Goal: Information Seeking & Learning: Learn about a topic

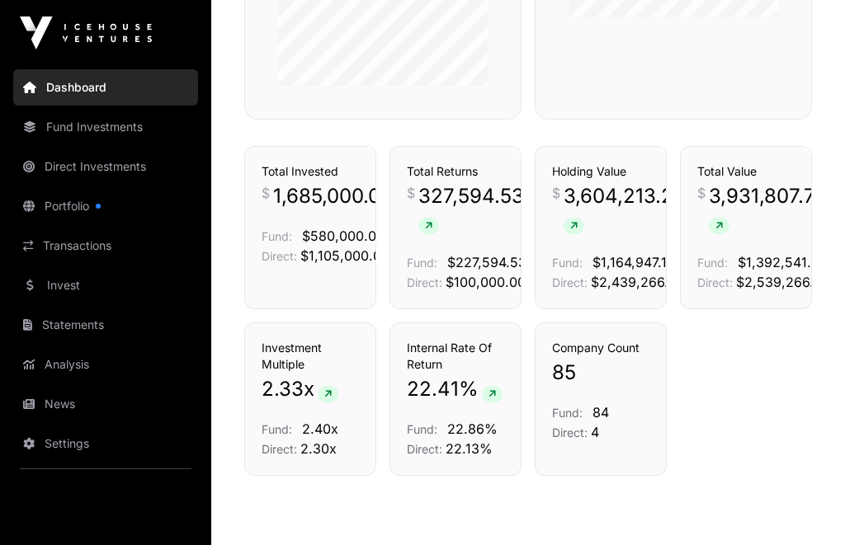
scroll to position [1078, 0]
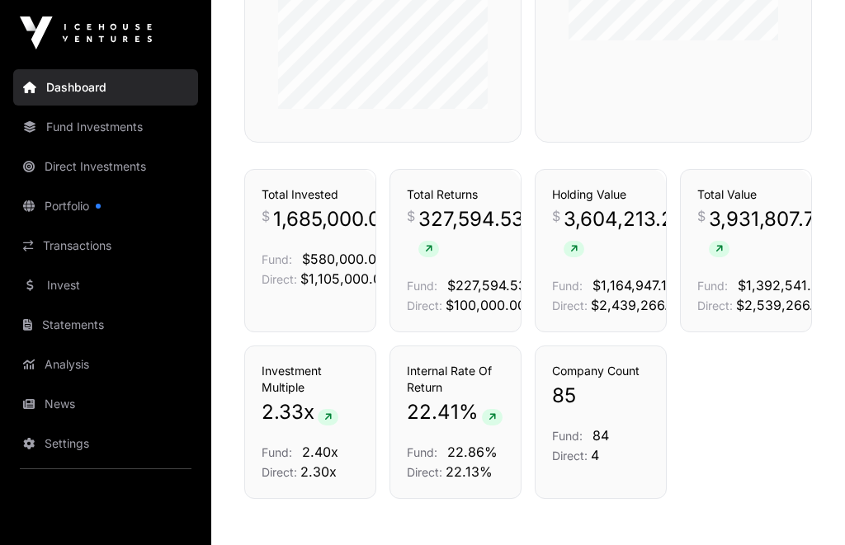
click at [67, 212] on link "Portfolio" at bounding box center [105, 206] width 185 height 36
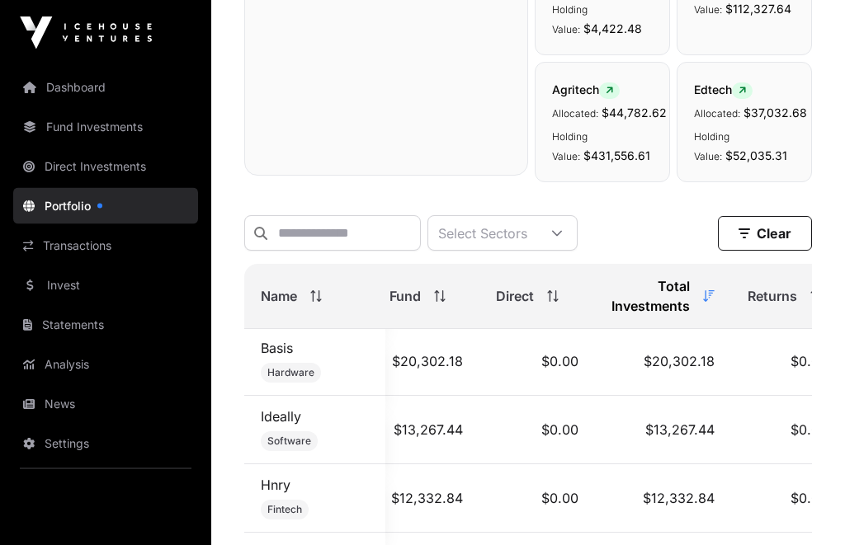
scroll to position [608, 0]
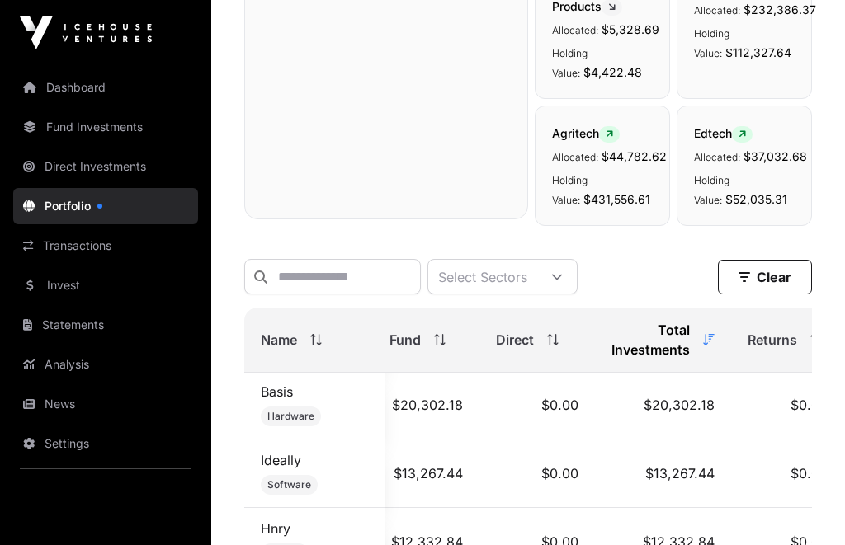
click at [52, 370] on link "Analysis" at bounding box center [105, 365] width 185 height 36
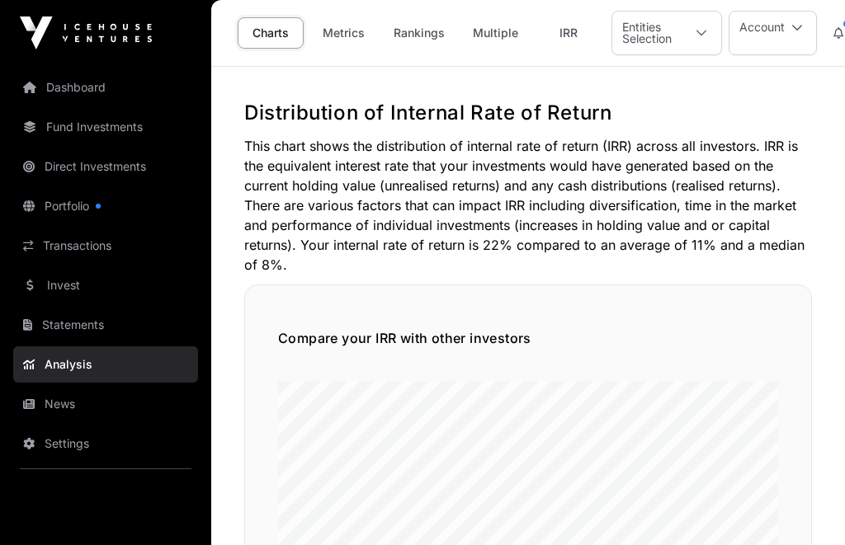
click at [343, 31] on link "Metrics" at bounding box center [343, 32] width 66 height 31
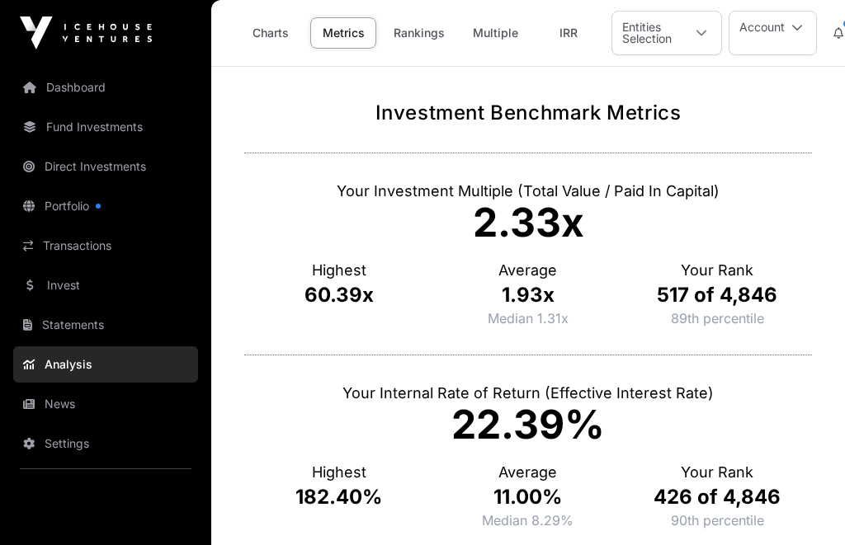
click at [701, 31] on icon at bounding box center [702, 33] width 12 height 12
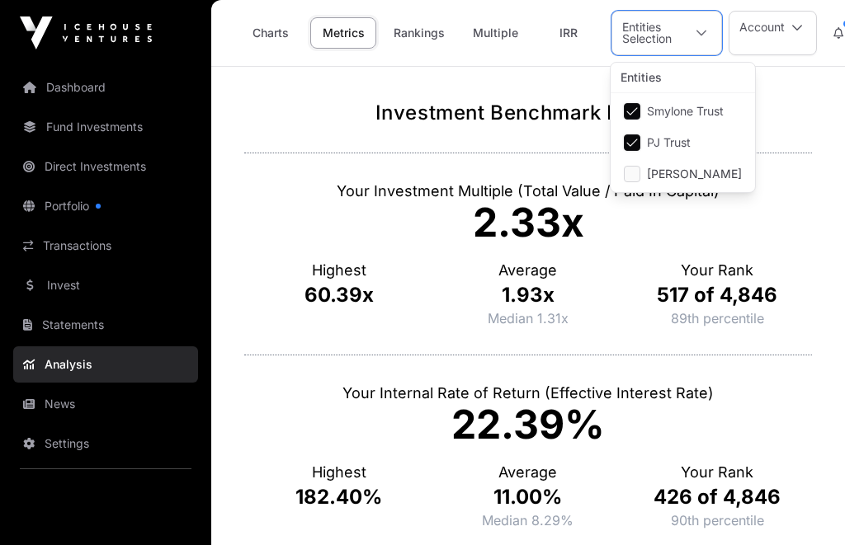
scroll to position [17, 12]
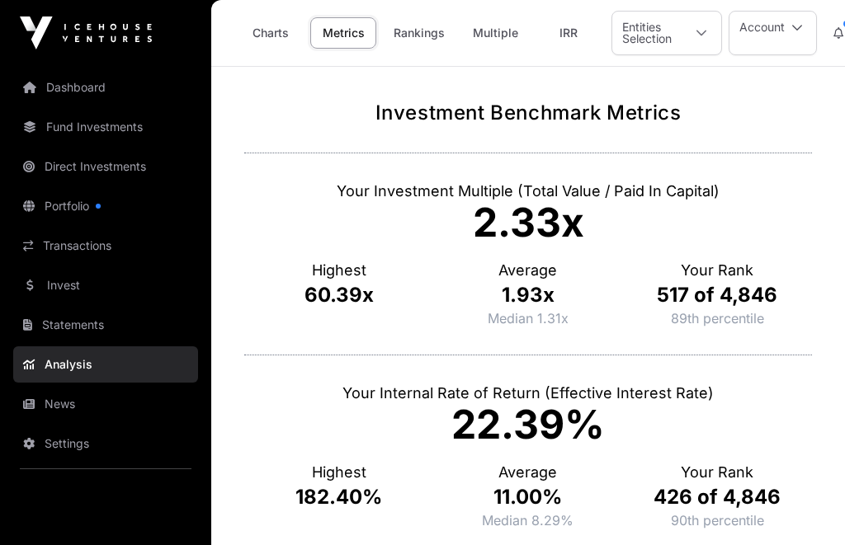
click at [424, 38] on link "Rankings" at bounding box center [419, 32] width 73 height 31
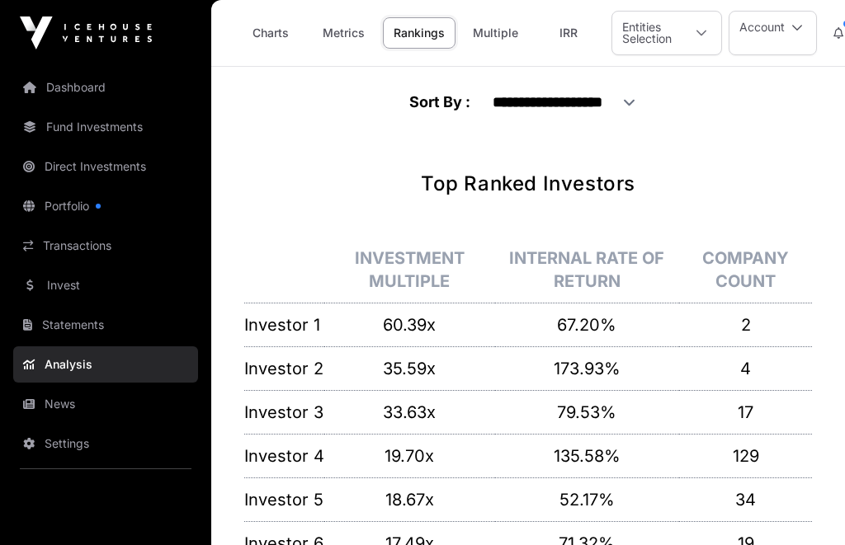
click at [506, 44] on link "Multiple" at bounding box center [495, 32] width 67 height 31
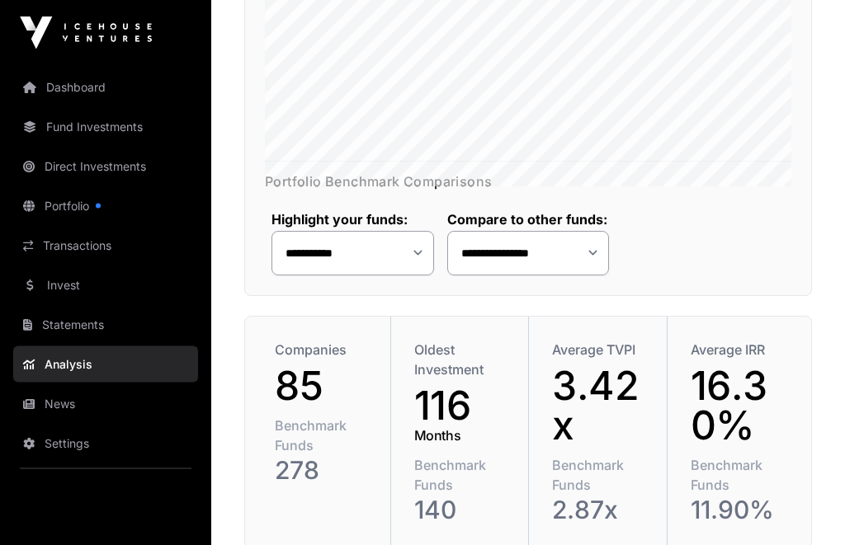
scroll to position [488, 0]
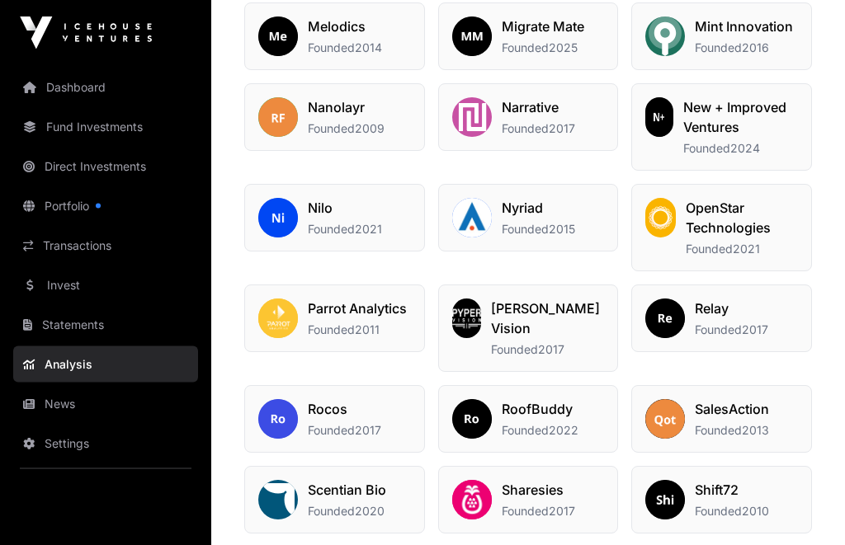
scroll to position [2474, 0]
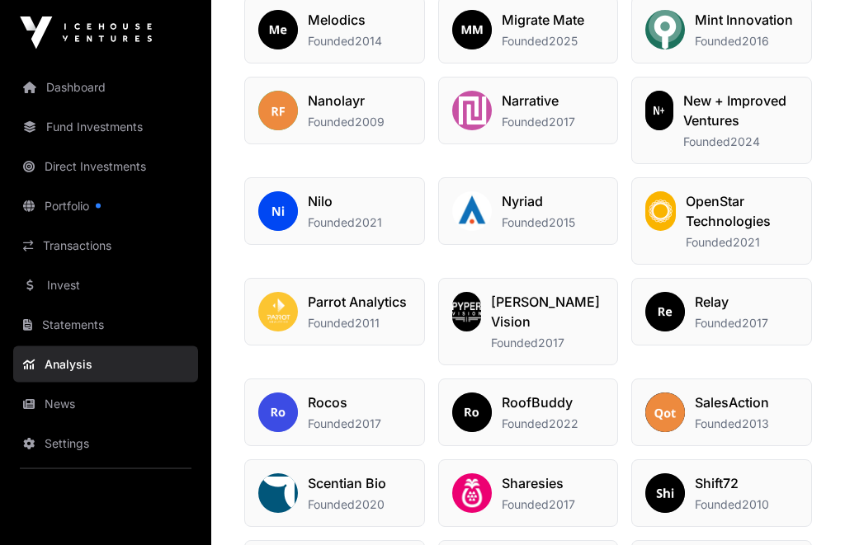
click at [743, 232] on h2 "OpenStar Technologies" at bounding box center [742, 212] width 112 height 40
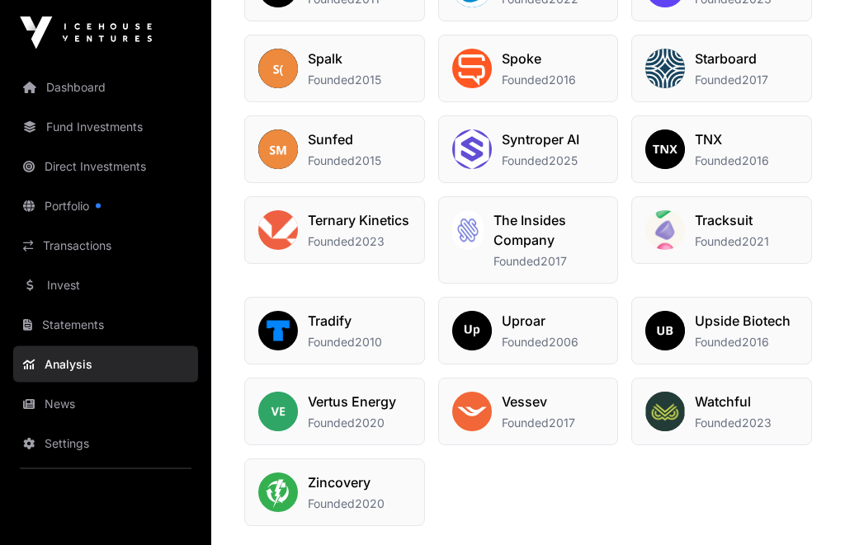
scroll to position [3062, 0]
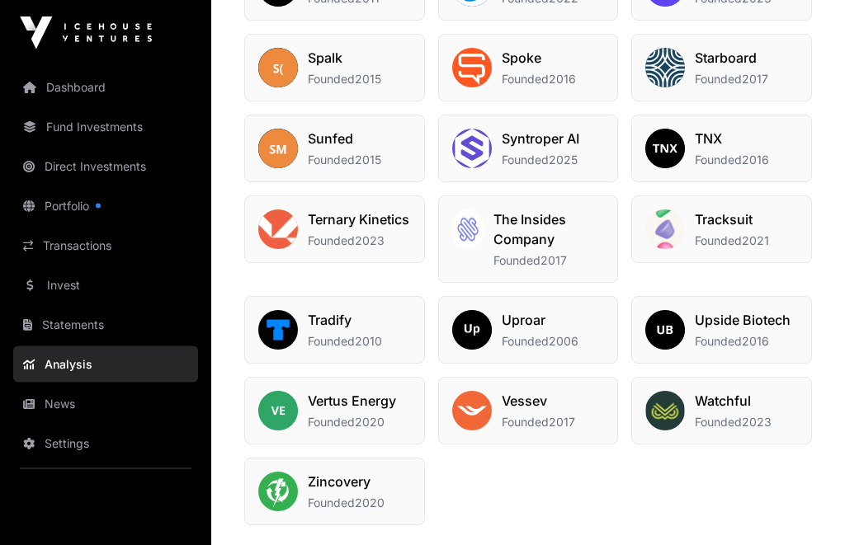
click at [740, 247] on span "Founded" at bounding box center [718, 241] width 47 height 14
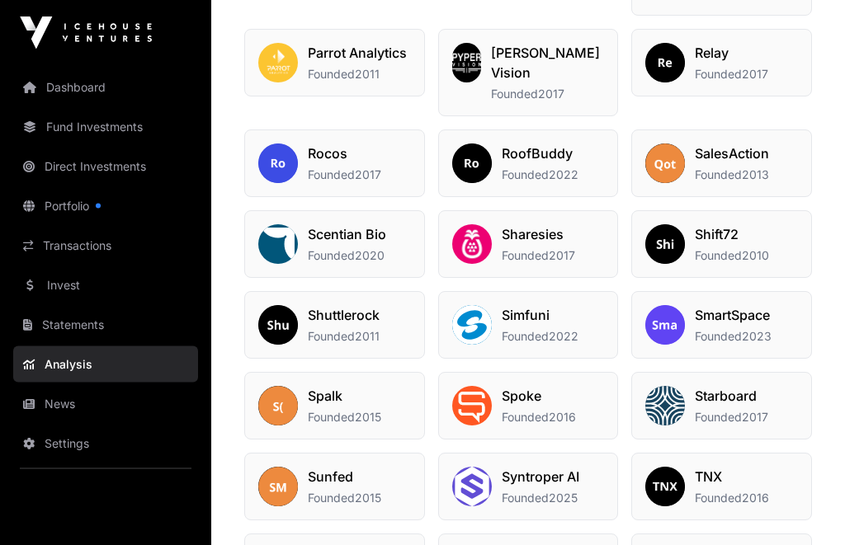
scroll to position [2732, 0]
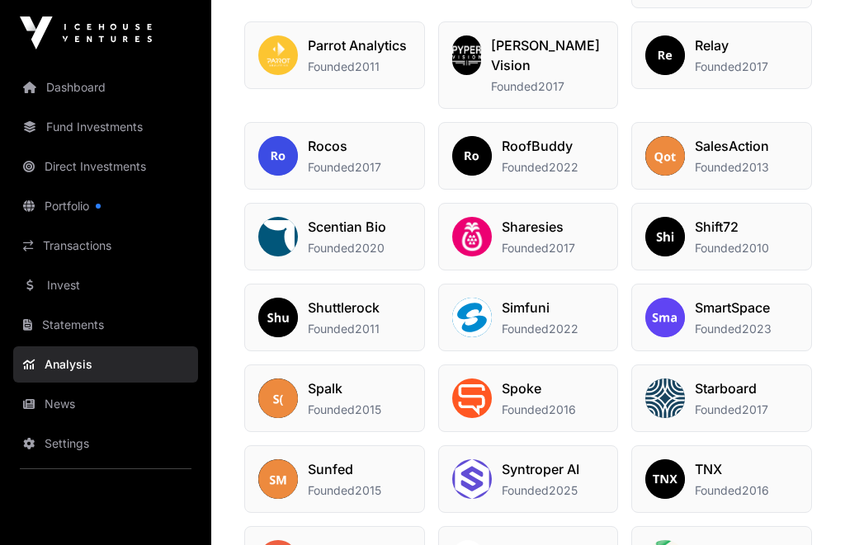
click at [521, 249] on span "Founded" at bounding box center [525, 248] width 47 height 14
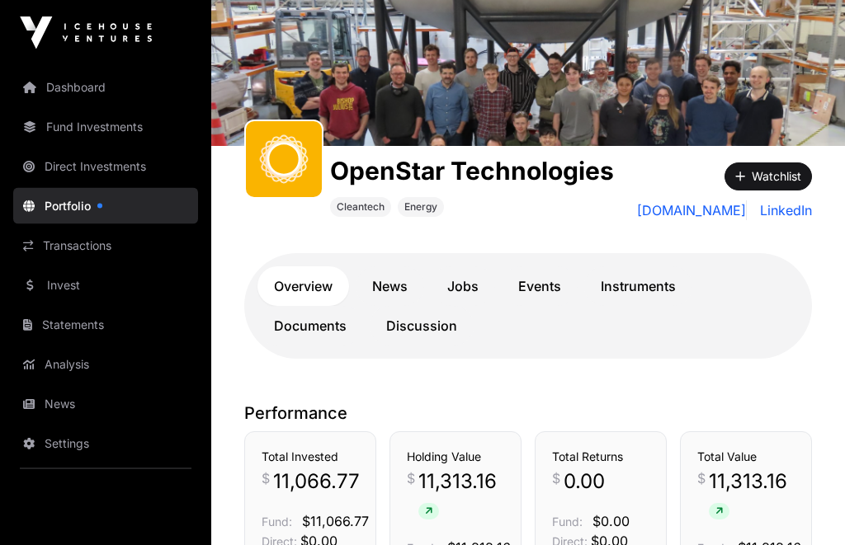
scroll to position [127, 0]
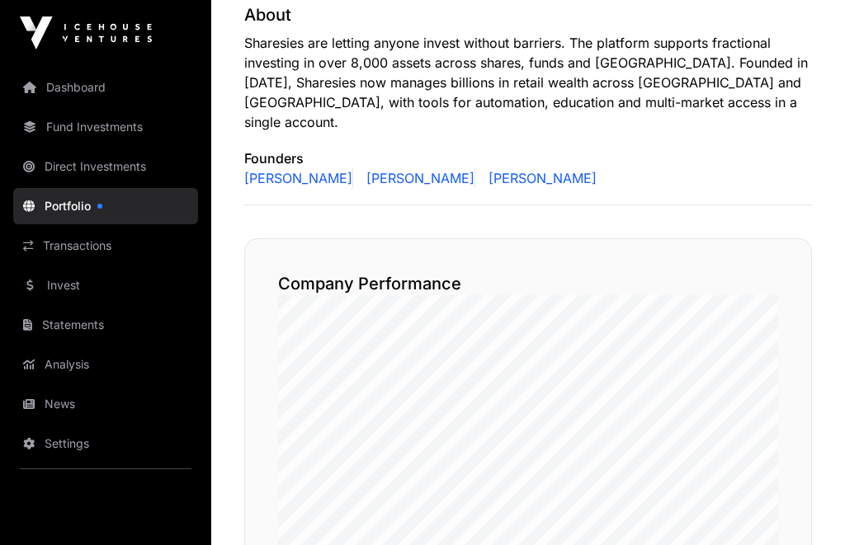
scroll to position [820, 0]
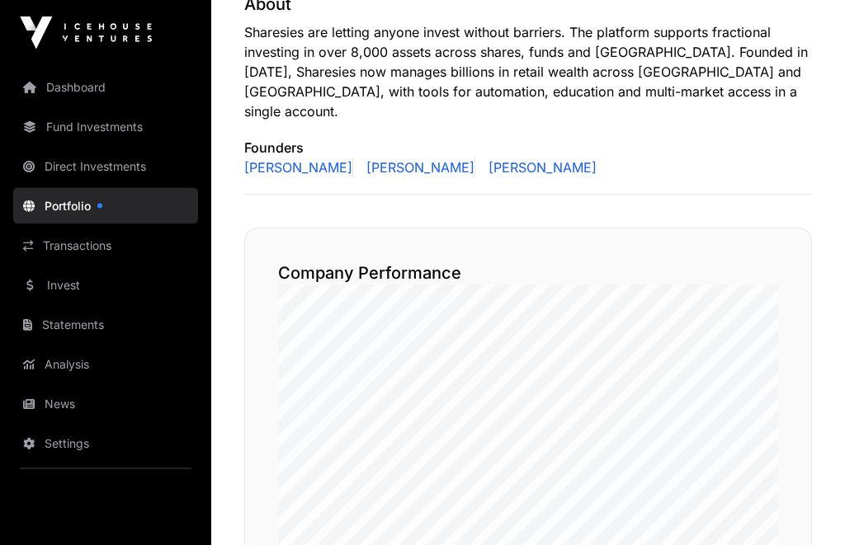
click at [521, 158] on link "[PERSON_NAME]" at bounding box center [539, 168] width 115 height 20
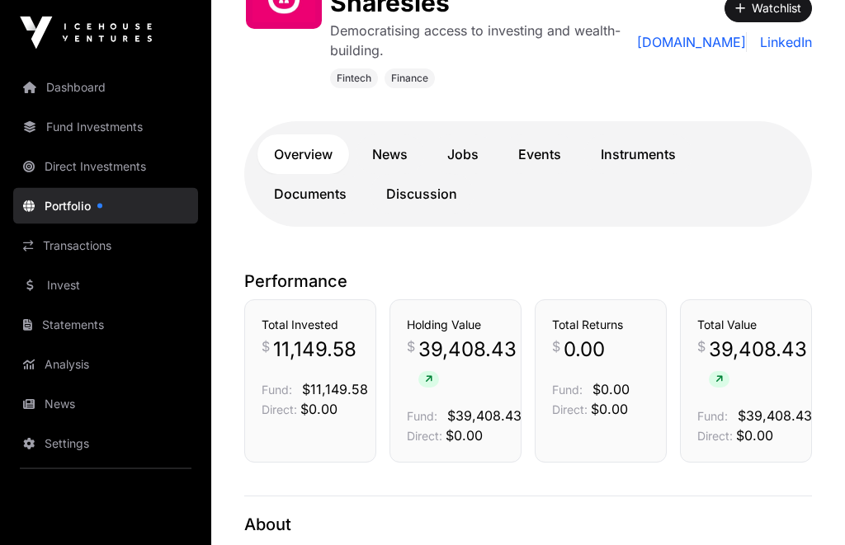
scroll to position [0, 0]
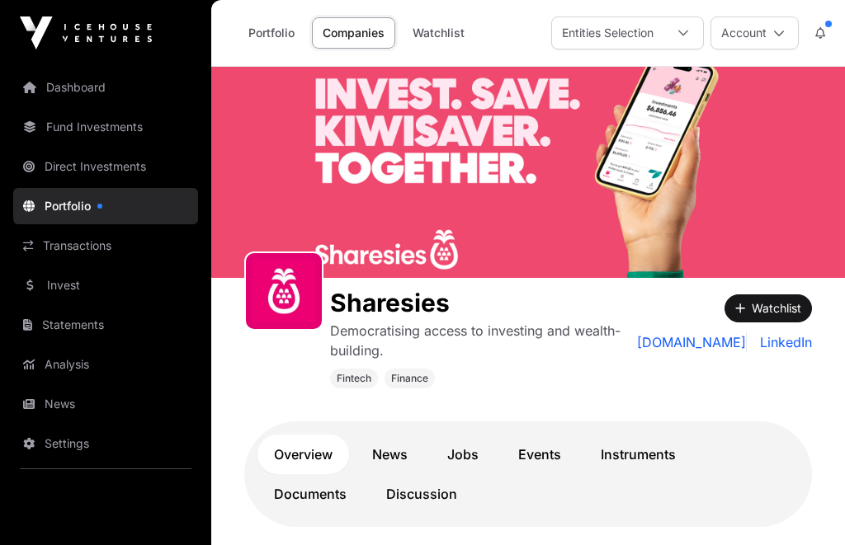
click at [63, 92] on link "Dashboard" at bounding box center [105, 87] width 185 height 36
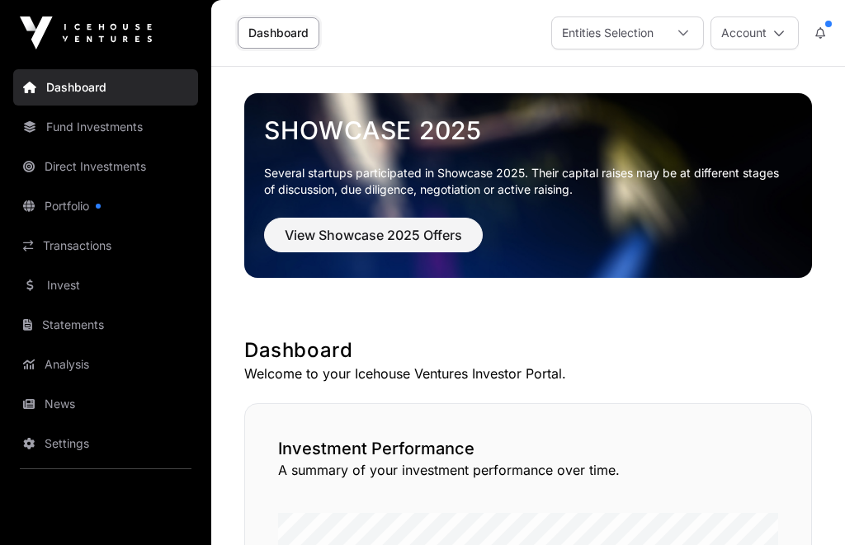
click at [691, 39] on div at bounding box center [683, 32] width 40 height 31
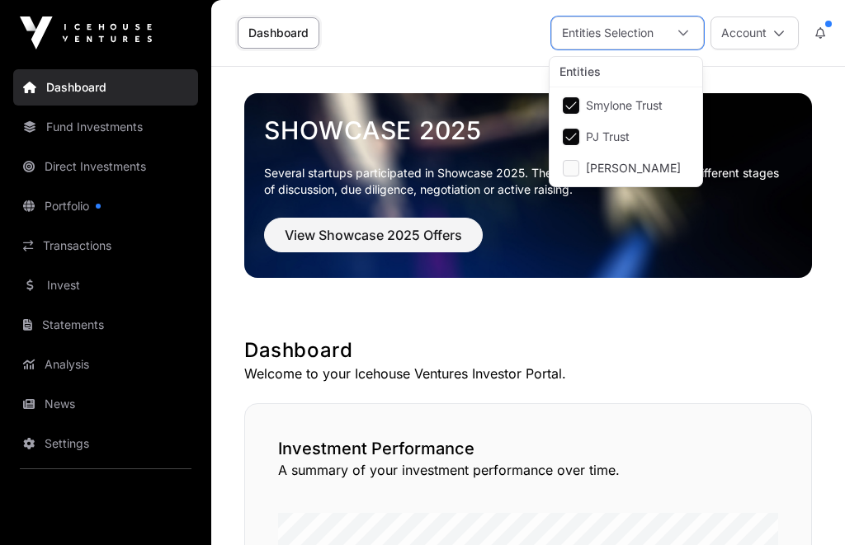
click at [606, 111] on span "Smylone Trust" at bounding box center [624, 106] width 77 height 12
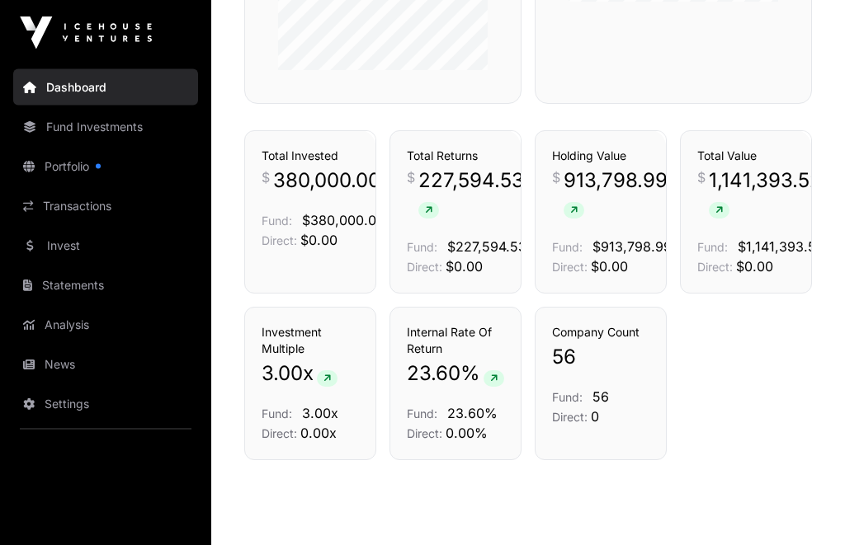
scroll to position [1144, 0]
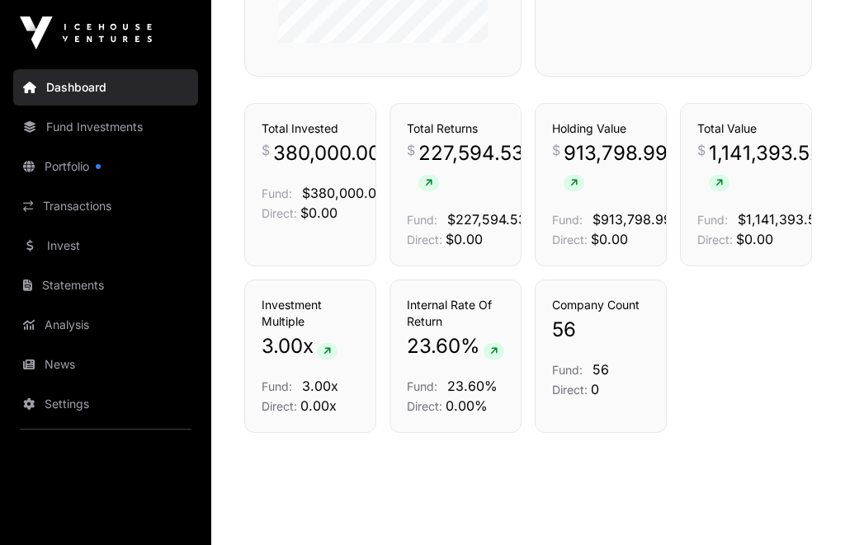
click at [436, 174] on span "227,594.53" at bounding box center [471, 166] width 106 height 53
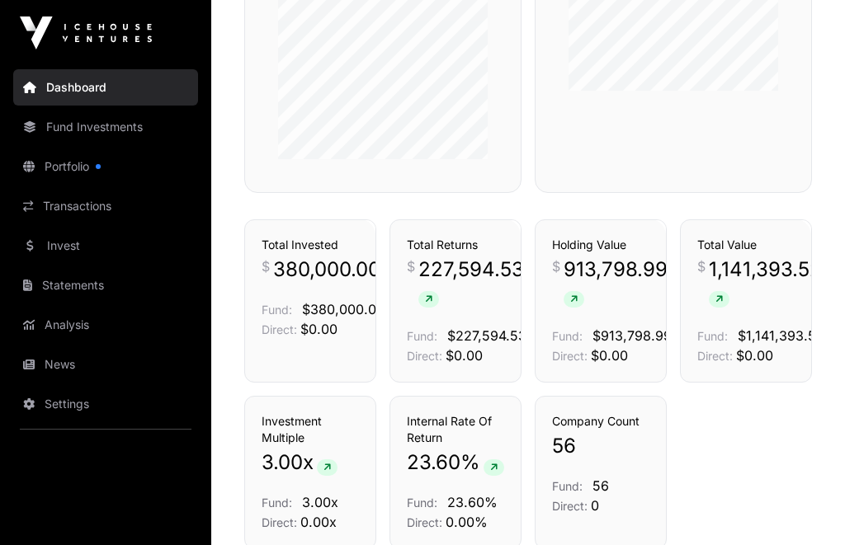
scroll to position [1027, 0]
click at [59, 125] on link "Fund Investments" at bounding box center [105, 127] width 185 height 36
click at [43, 124] on link "Fund Investments" at bounding box center [105, 127] width 185 height 36
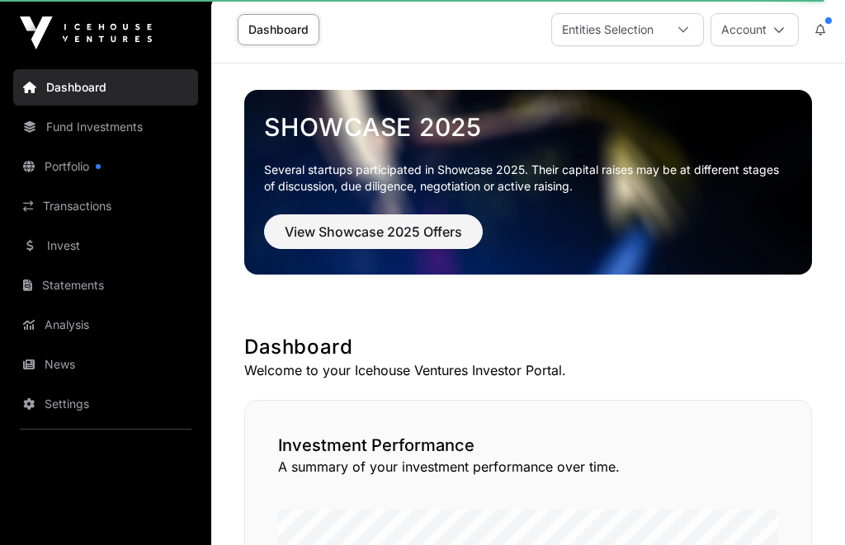
scroll to position [0, 0]
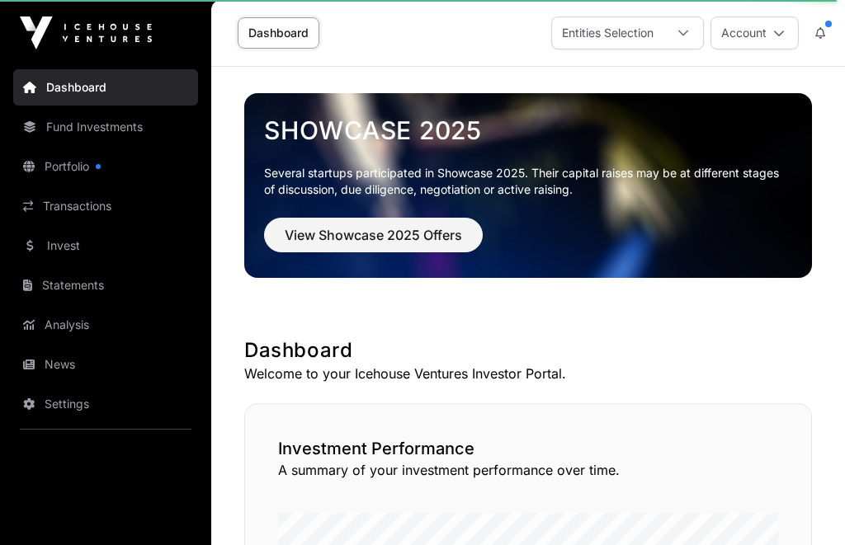
click at [59, 125] on link "Fund Investments" at bounding box center [105, 127] width 185 height 36
click at [26, 123] on icon at bounding box center [29, 127] width 13 height 12
click at [31, 133] on link "Fund Investments" at bounding box center [105, 127] width 185 height 36
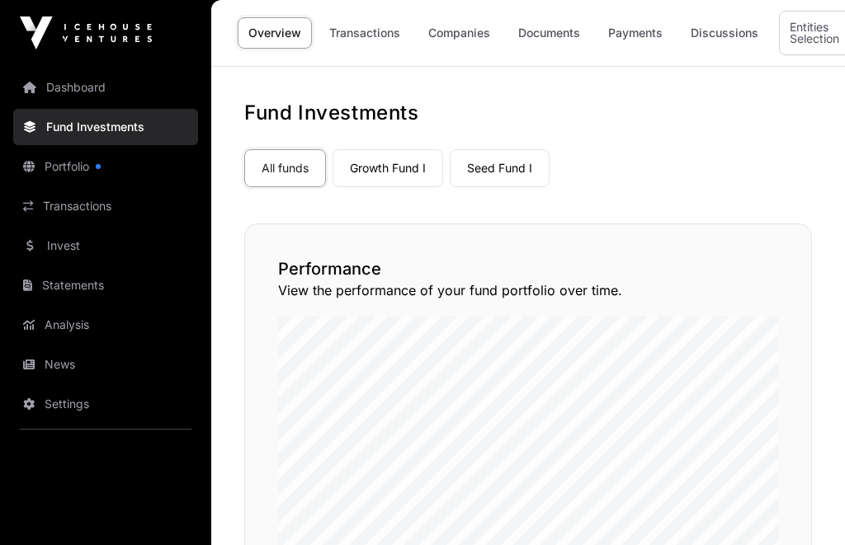
click at [281, 172] on link "All funds" at bounding box center [285, 168] width 82 height 38
click at [496, 171] on link "Seed Fund I" at bounding box center [500, 168] width 100 height 38
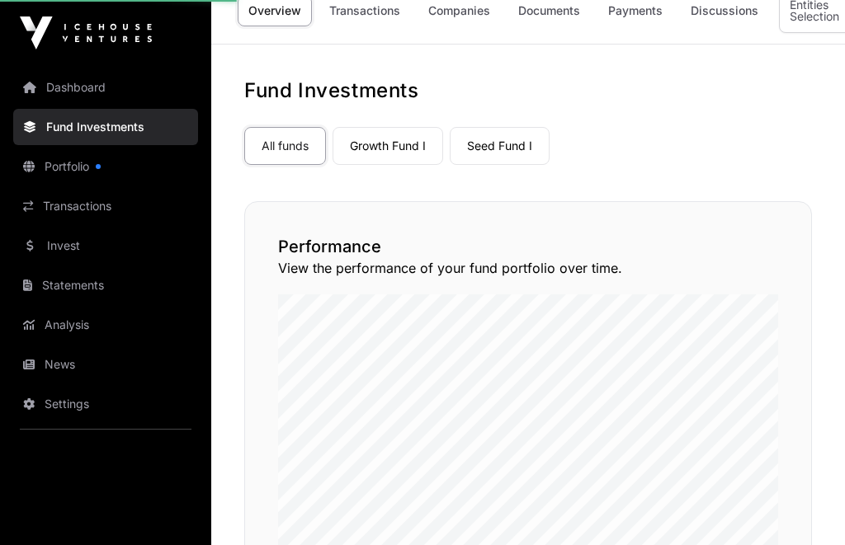
scroll to position [26, 0]
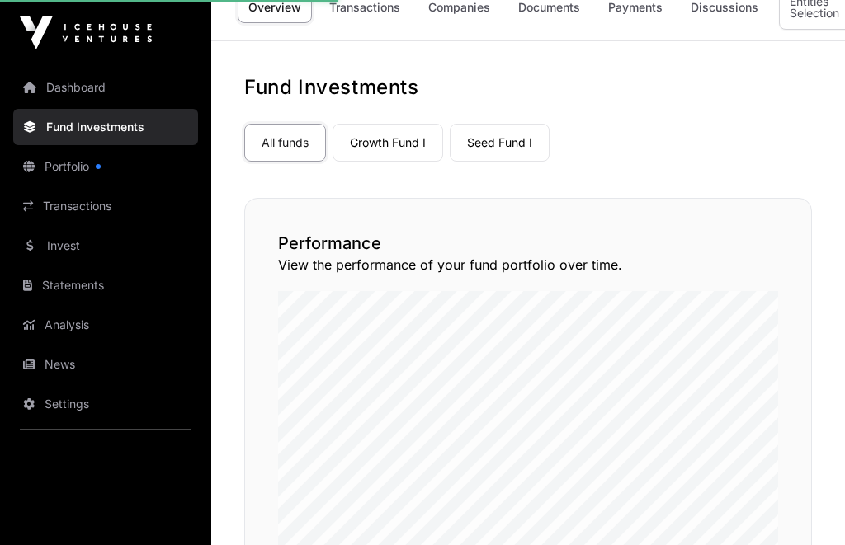
click at [359, 284] on div "Performance View the performance of your fund portfolio over time." at bounding box center [528, 398] width 568 height 400
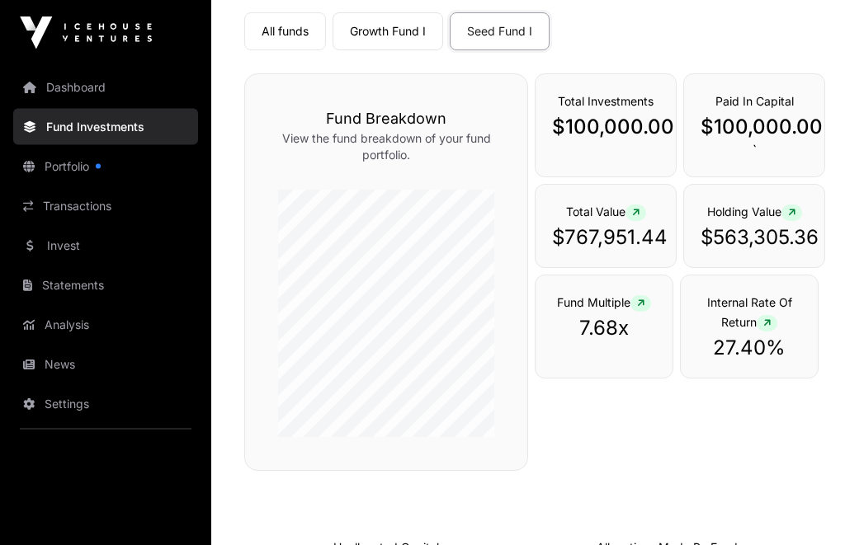
scroll to position [93, 0]
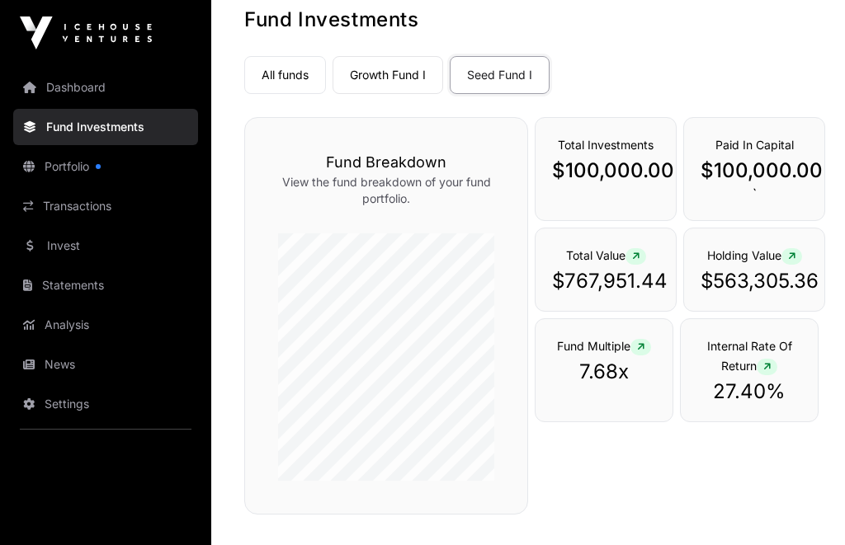
click at [389, 83] on link "Growth Fund I" at bounding box center [388, 75] width 111 height 38
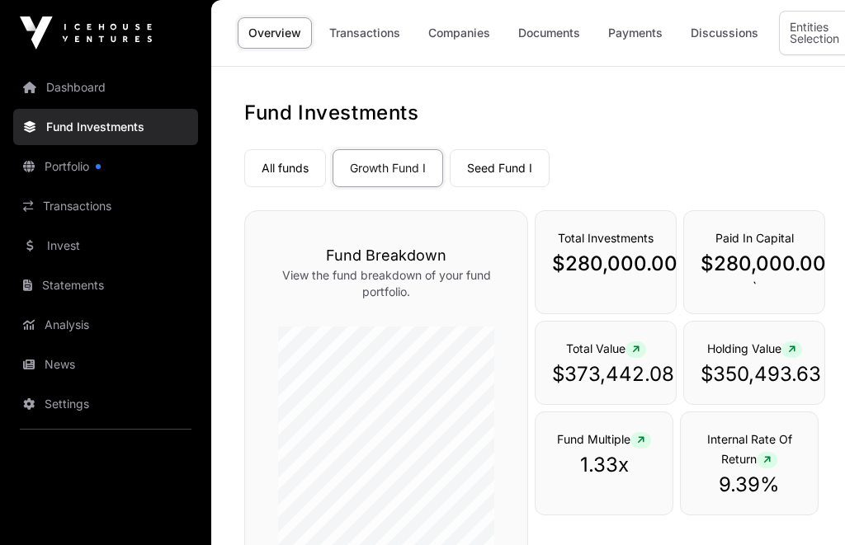
click at [799, 38] on div "Entities Selection" at bounding box center [814, 33] width 69 height 43
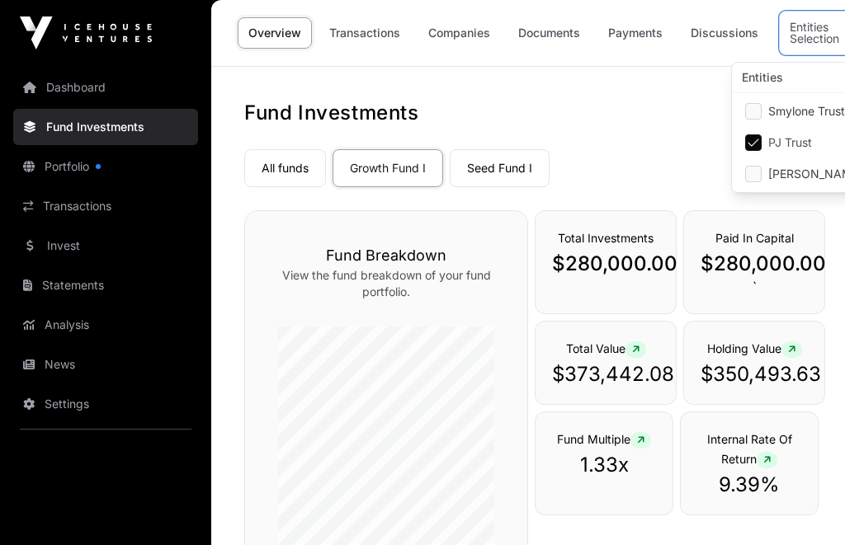
scroll to position [17, 12]
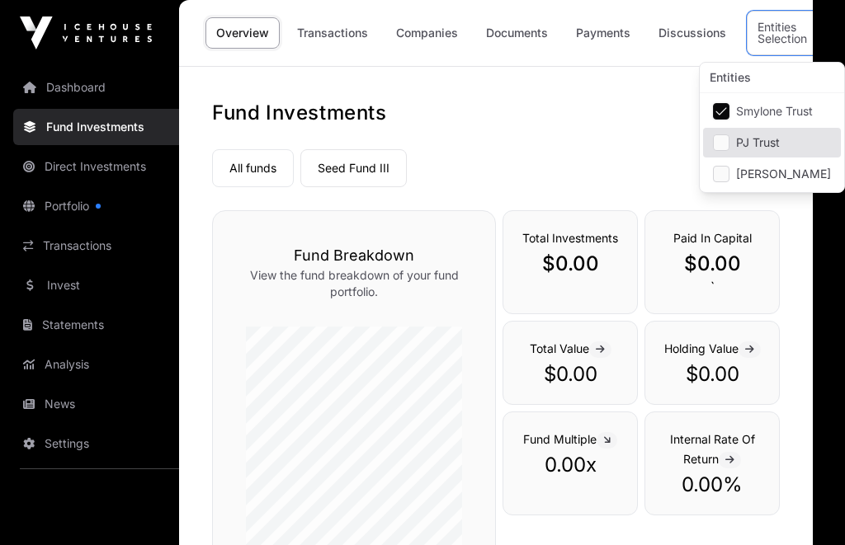
click at [332, 165] on link "Seed Fund III" at bounding box center [353, 168] width 106 height 38
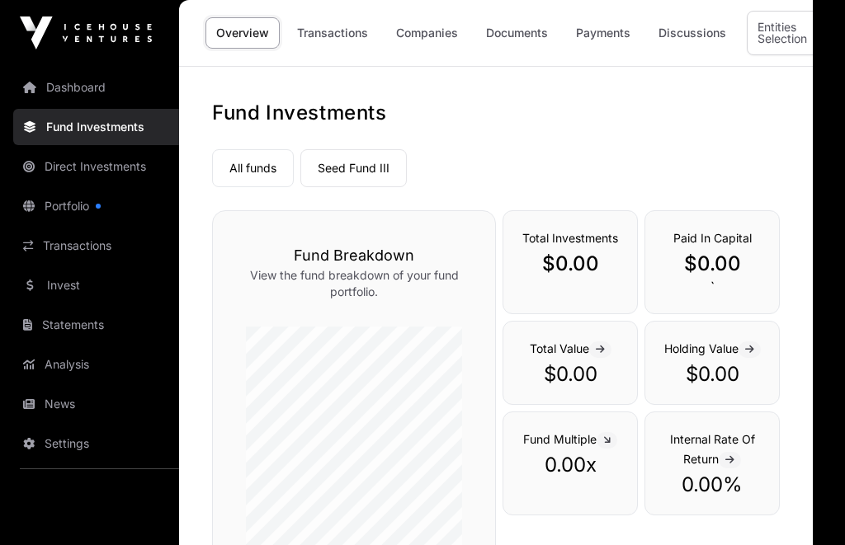
scroll to position [0, 0]
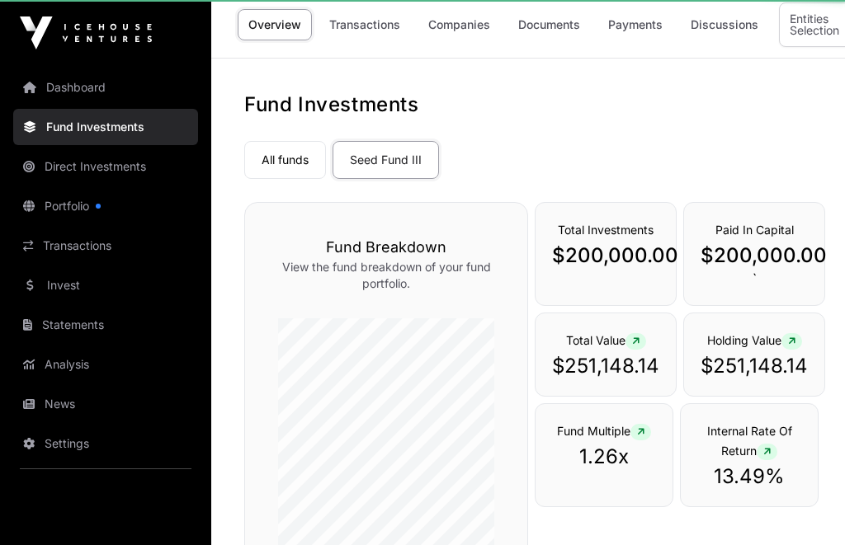
scroll to position [9, 0]
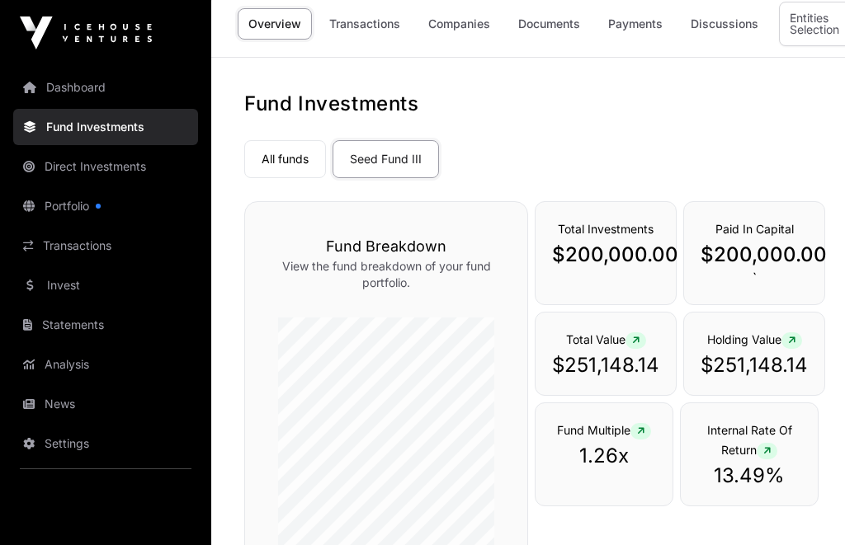
click at [287, 146] on link "All funds" at bounding box center [285, 159] width 82 height 38
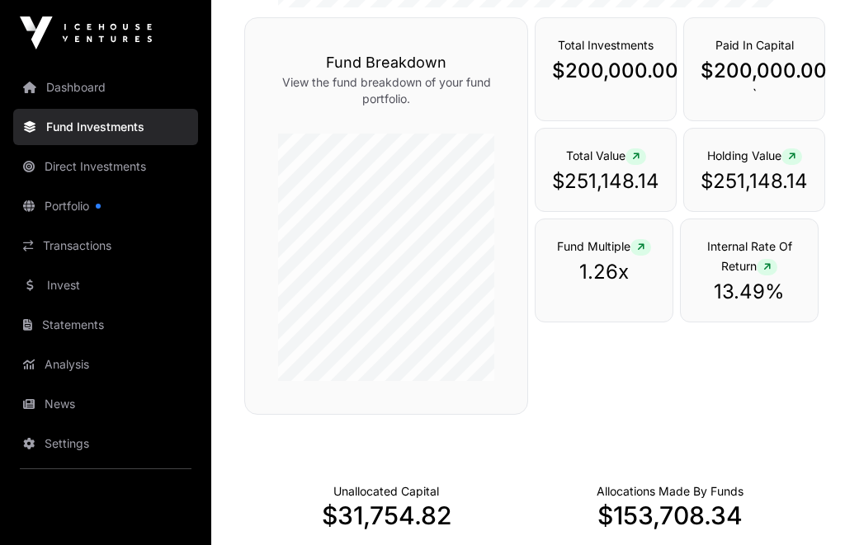
scroll to position [625, 0]
click at [71, 166] on link "Direct Investments" at bounding box center [105, 167] width 185 height 36
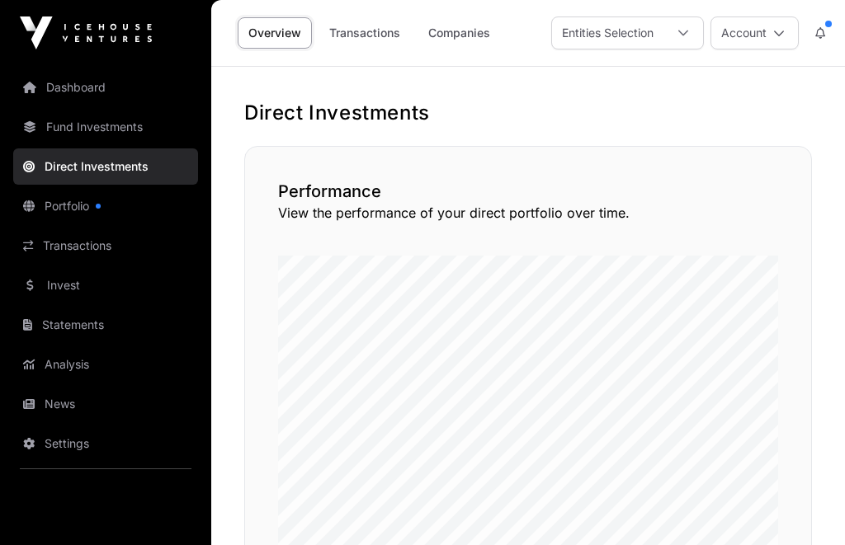
click at [686, 28] on icon at bounding box center [683, 33] width 12 height 12
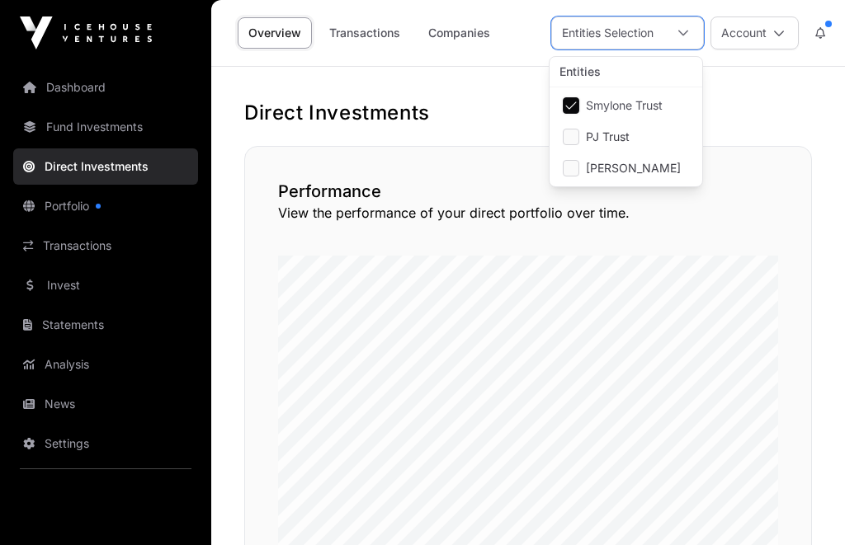
click at [52, 209] on link "Portfolio" at bounding box center [105, 206] width 185 height 36
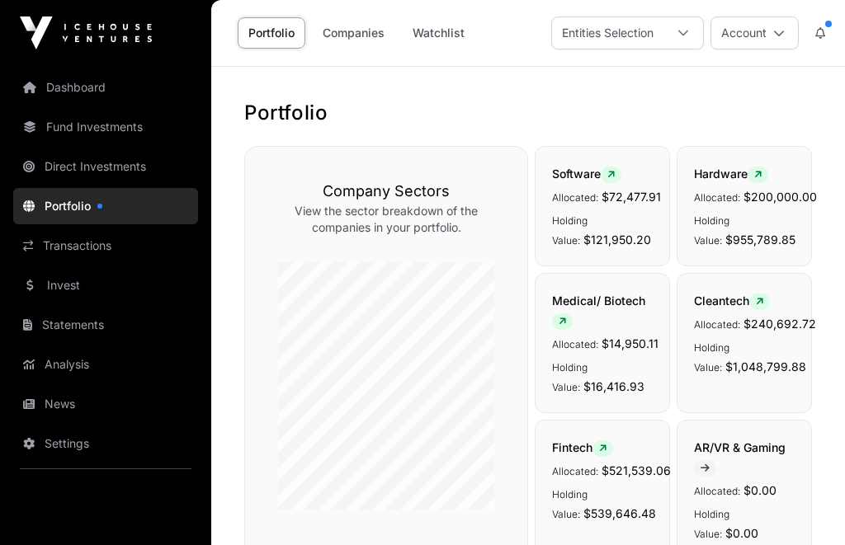
click at [360, 32] on link "Companies" at bounding box center [353, 32] width 83 height 31
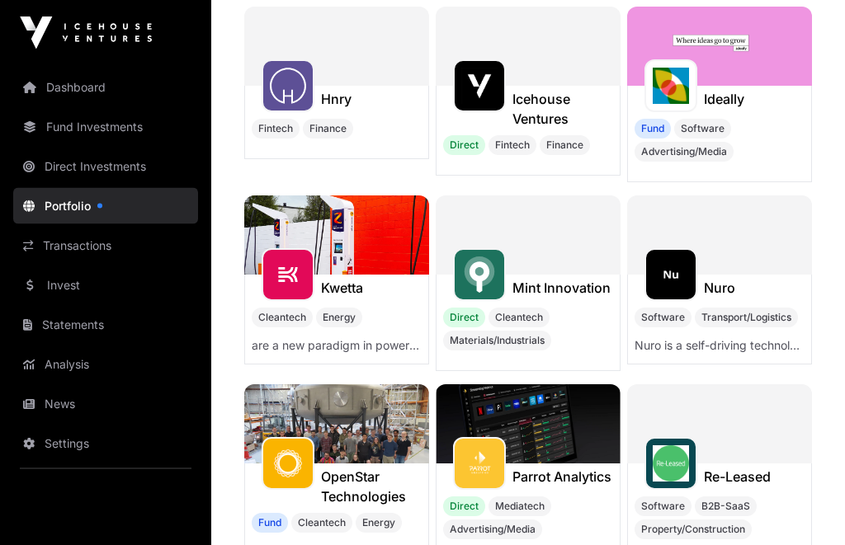
scroll to position [682, 0]
click at [257, 354] on p "are a new paradigm in power conversion." at bounding box center [337, 345] width 170 height 17
click at [497, 293] on img at bounding box center [479, 275] width 36 height 36
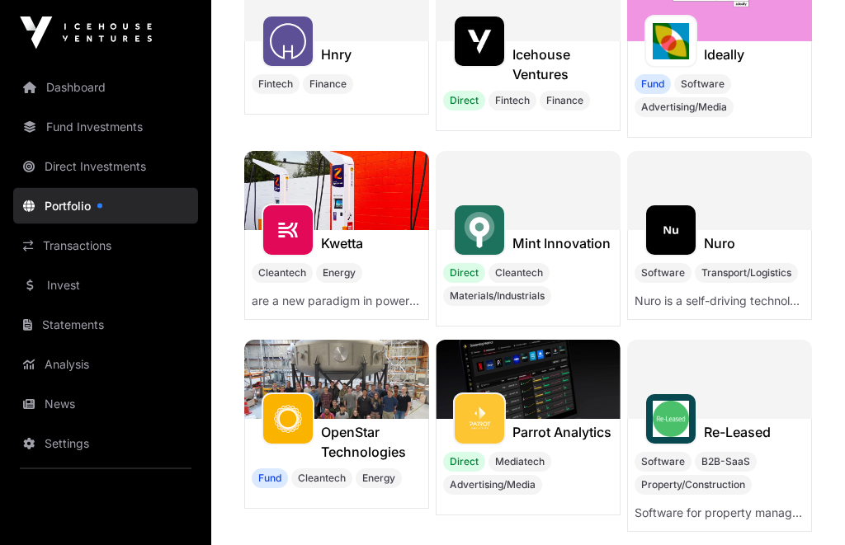
scroll to position [728, 0]
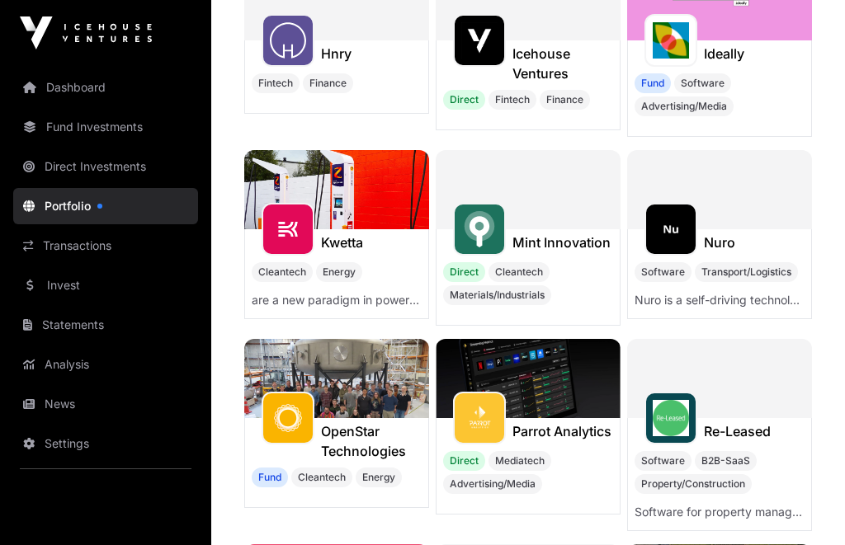
click at [495, 413] on div at bounding box center [479, 418] width 53 height 53
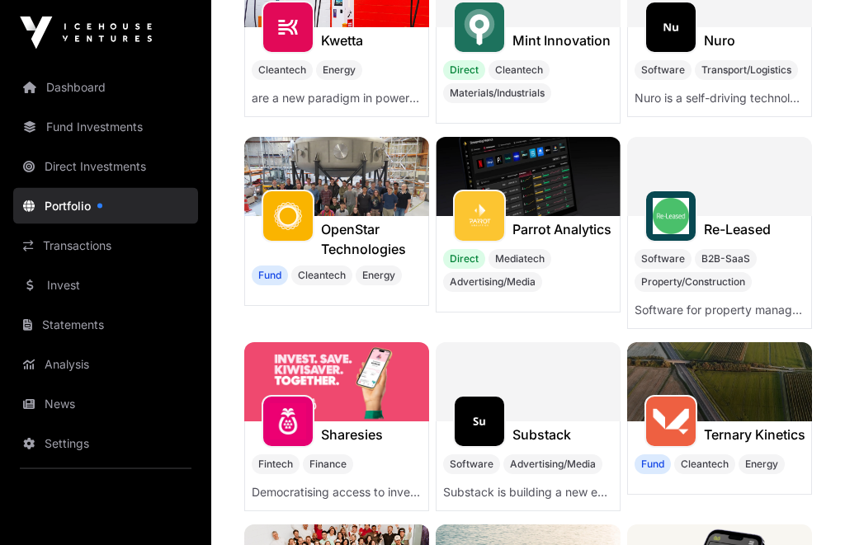
scroll to position [930, 0]
click at [482, 228] on img at bounding box center [479, 216] width 36 height 36
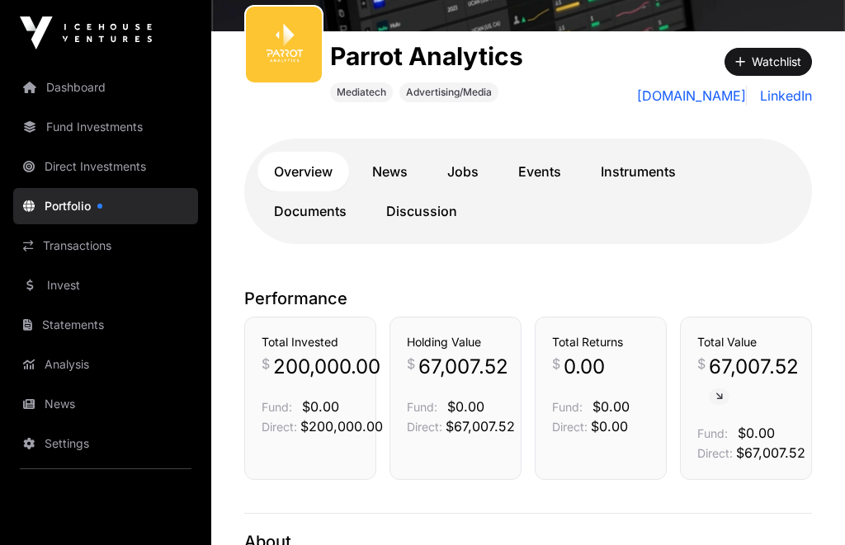
scroll to position [246, 0]
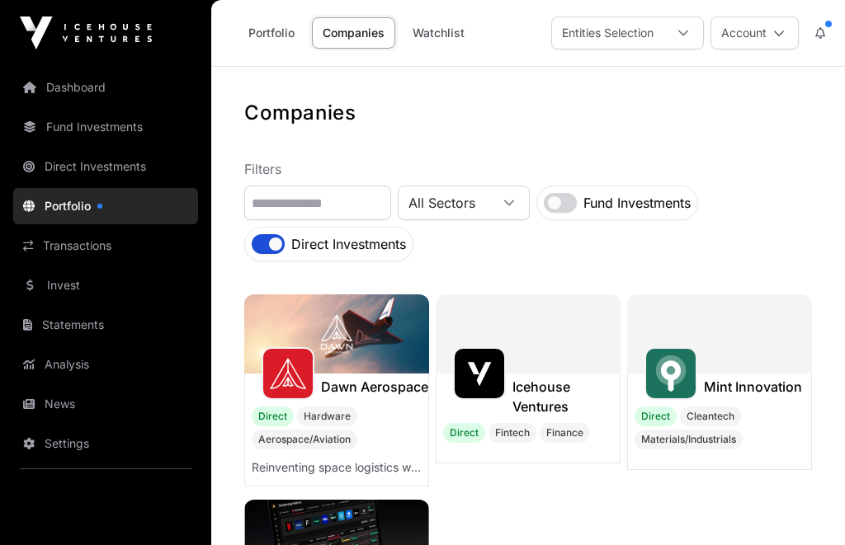
click at [301, 376] on img at bounding box center [288, 374] width 36 height 36
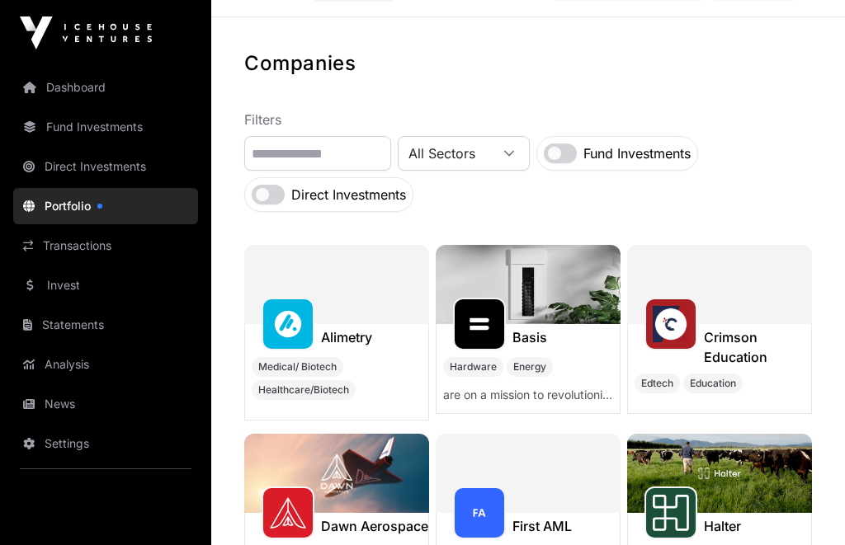
scroll to position [50, 0]
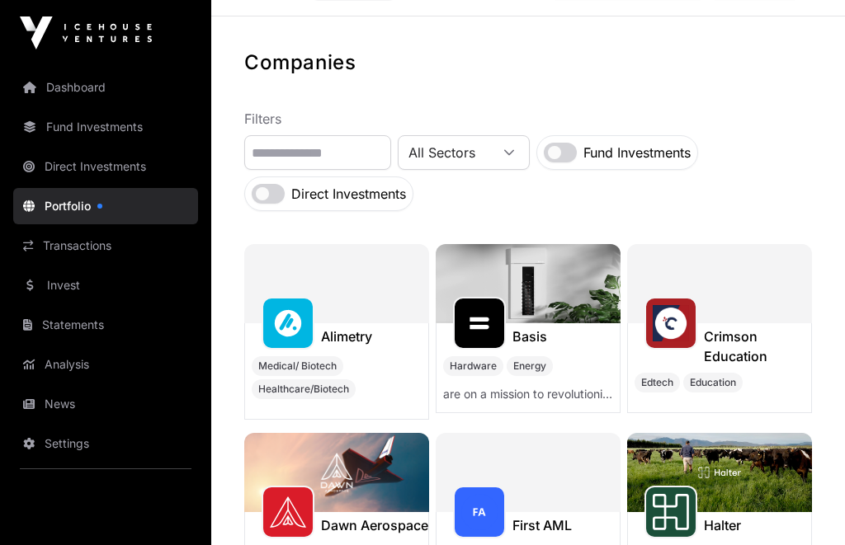
click at [262, 259] on div at bounding box center [336, 283] width 185 height 79
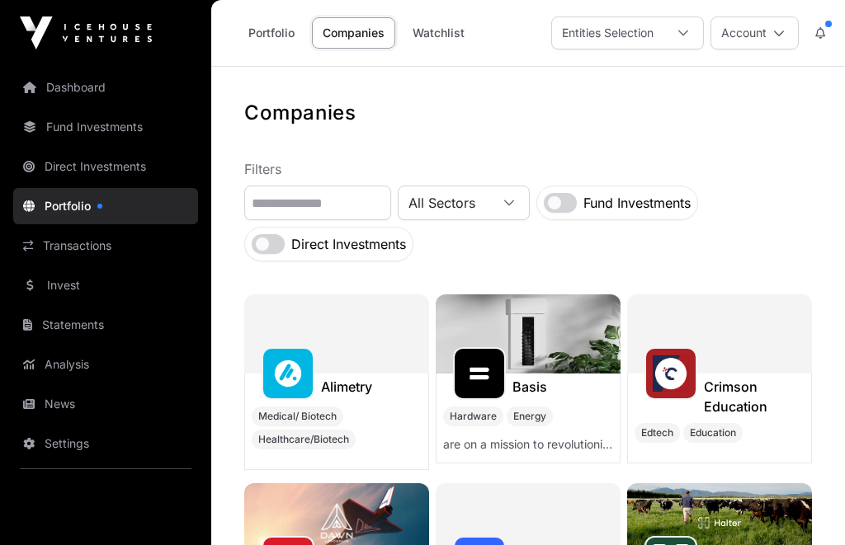
scroll to position [50, 0]
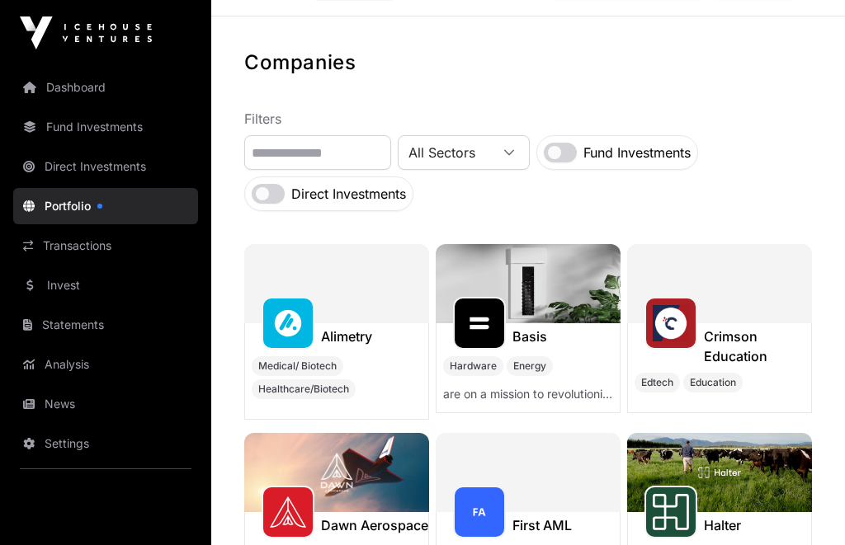
click at [259, 244] on div at bounding box center [336, 283] width 185 height 79
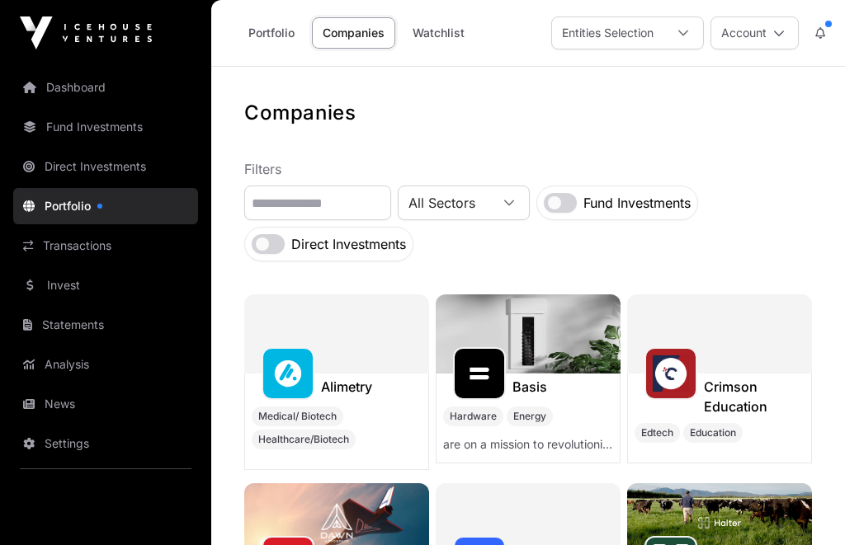
scroll to position [50, 0]
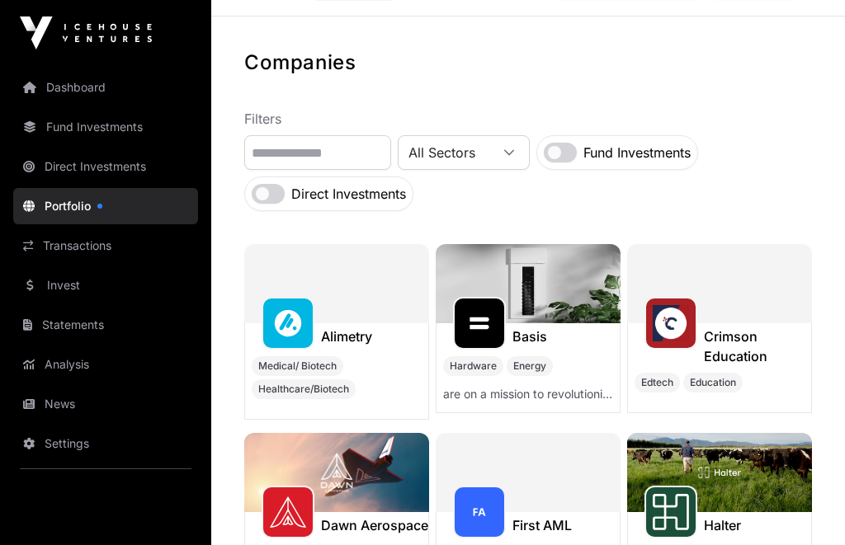
click at [331, 198] on label "Direct Investments" at bounding box center [348, 194] width 115 height 20
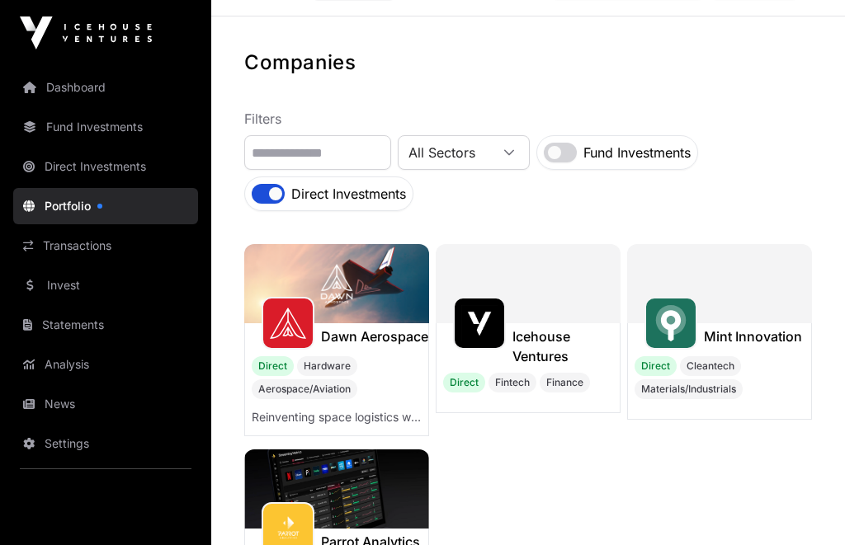
click at [488, 322] on img at bounding box center [479, 323] width 36 height 36
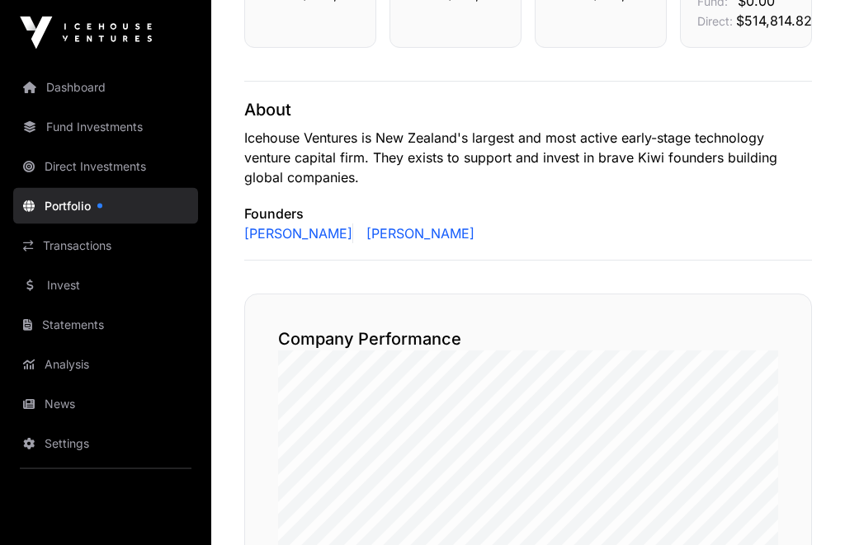
scroll to position [626, 0]
